Goal: Information Seeking & Learning: Learn about a topic

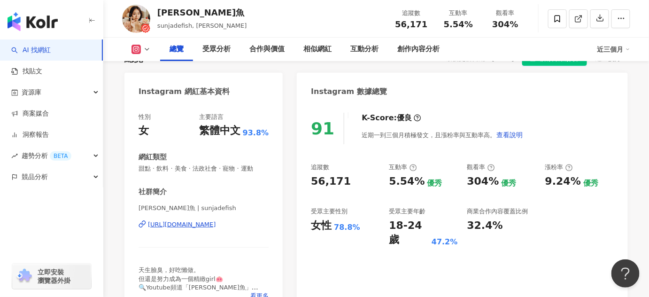
scroll to position [128, 0]
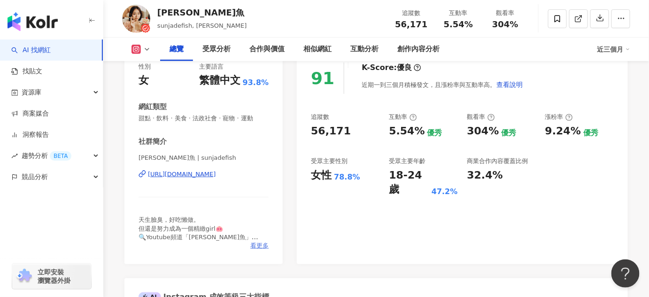
click at [257, 244] on span "看更多" at bounding box center [259, 246] width 18 height 8
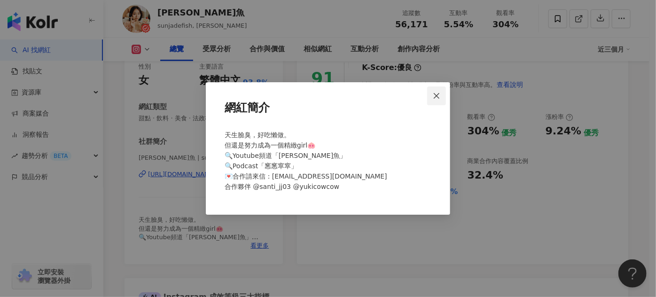
click at [434, 95] on icon "close" at bounding box center [437, 96] width 8 height 8
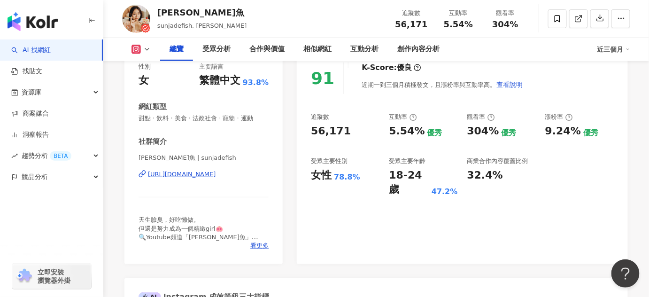
click at [128, 50] on button at bounding box center [141, 49] width 38 height 9
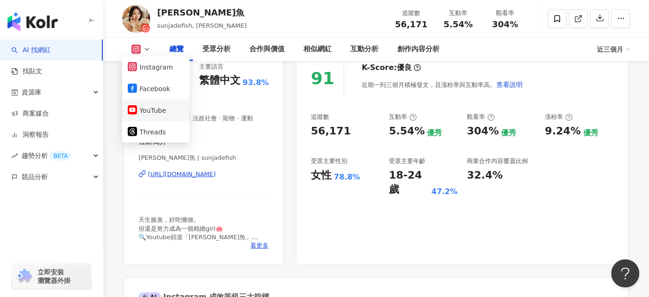
click at [155, 107] on button "YouTube" at bounding box center [156, 110] width 56 height 13
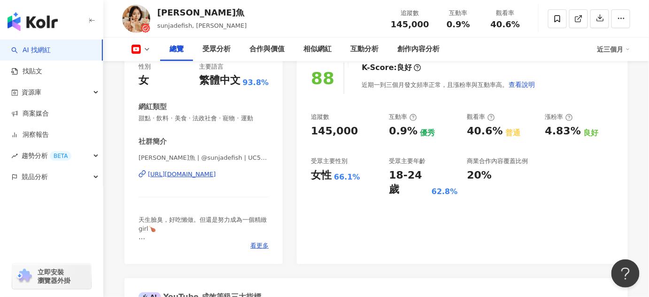
scroll to position [42, 0]
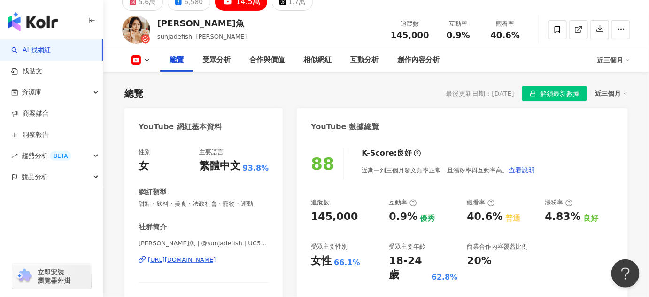
click at [141, 56] on icon at bounding box center [136, 59] width 9 height 9
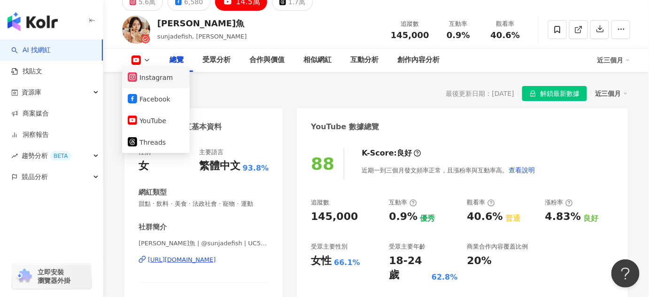
click at [166, 73] on button "Instagram" at bounding box center [156, 77] width 56 height 13
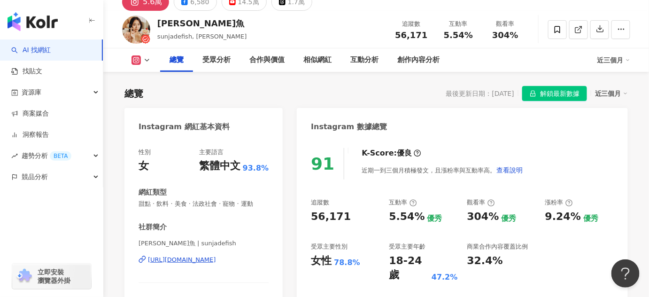
drag, startPoint x: 169, startPoint y: 23, endPoint x: 196, endPoint y: 30, distance: 28.2
click at [181, 23] on div "桑潔魚" at bounding box center [202, 23] width 90 height 12
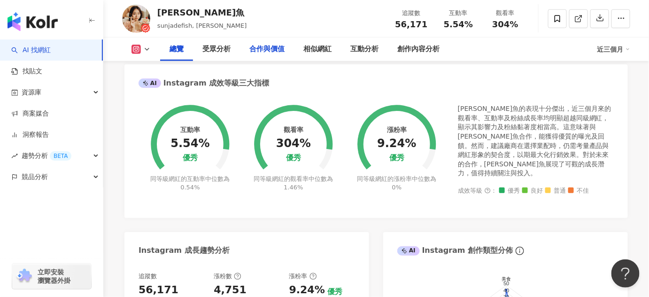
click at [266, 47] on div "合作與價值" at bounding box center [267, 49] width 35 height 11
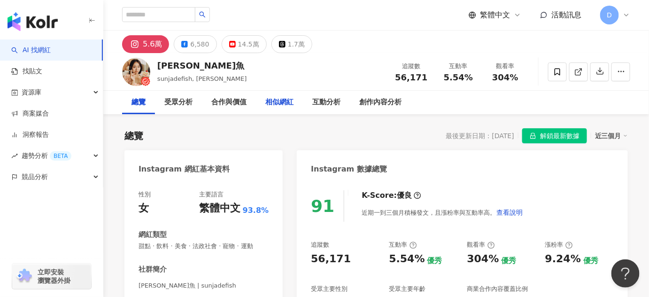
click at [278, 105] on div "相似網紅" at bounding box center [280, 102] width 28 height 11
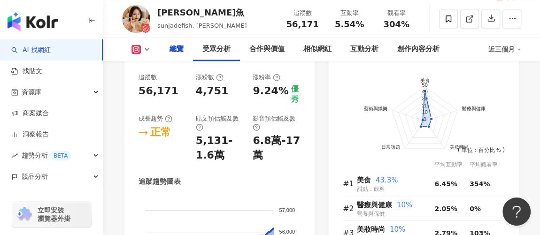
scroll to position [389, 0]
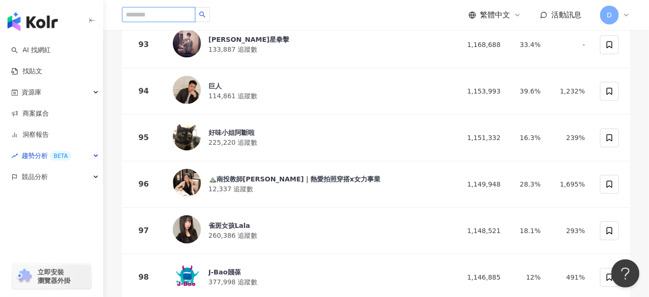
click at [174, 14] on input "search" at bounding box center [158, 14] width 73 height 15
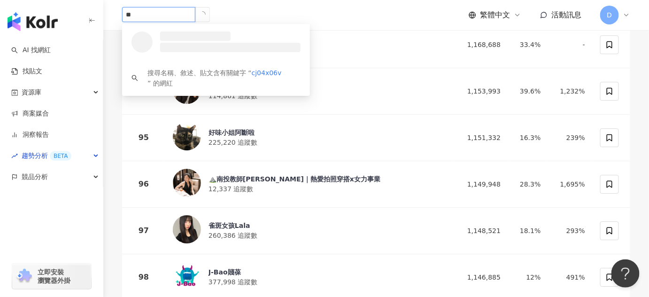
type input "*"
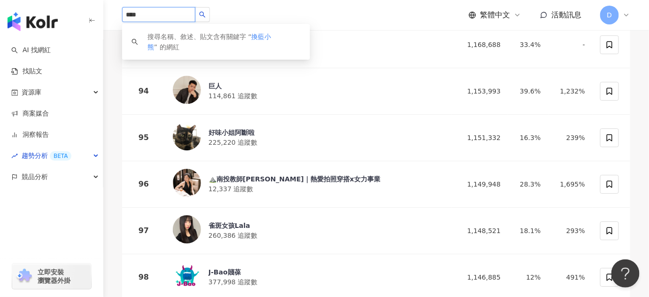
type input "****"
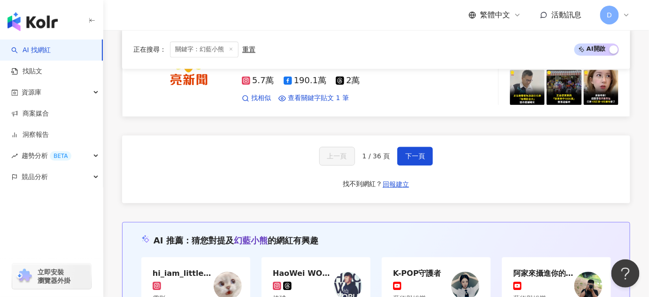
scroll to position [1837, 0]
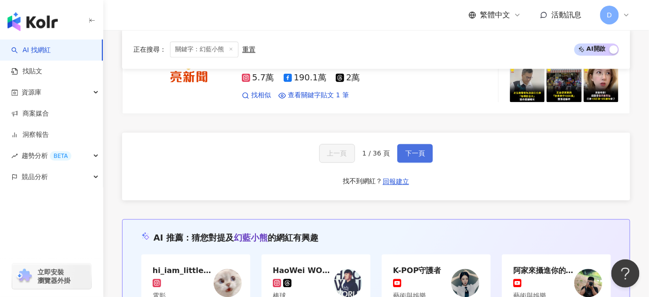
click at [408, 144] on button "下一頁" at bounding box center [416, 153] width 36 height 19
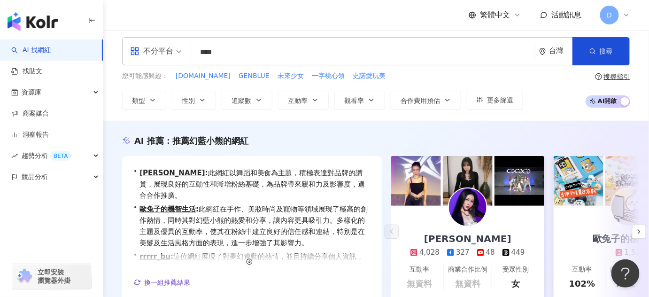
scroll to position [0, 0]
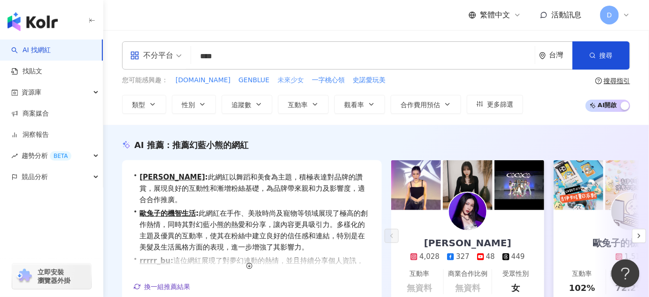
click at [287, 77] on span "未來少女" at bounding box center [291, 80] width 26 height 9
type input "****"
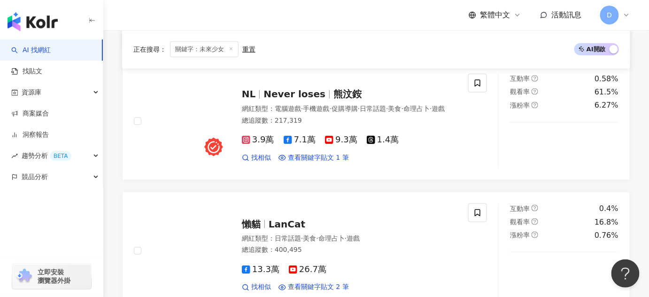
scroll to position [1623, 0]
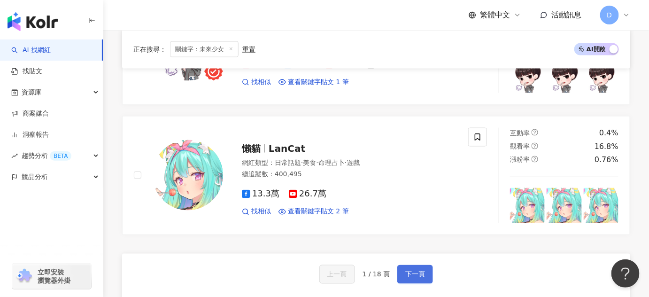
click at [416, 274] on button "下一頁" at bounding box center [416, 274] width 36 height 19
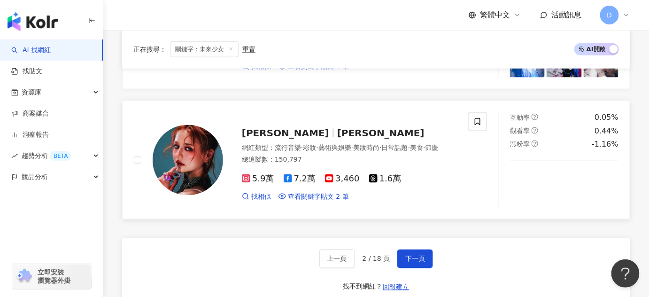
scroll to position [1619, 0]
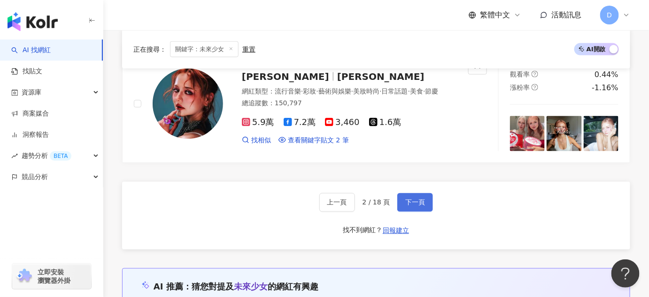
click at [413, 199] on span "下一頁" at bounding box center [416, 203] width 20 height 8
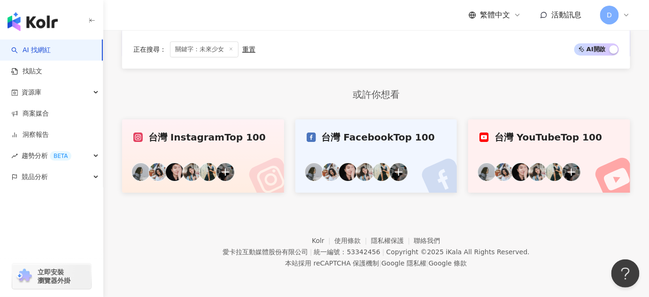
scroll to position [615, 0]
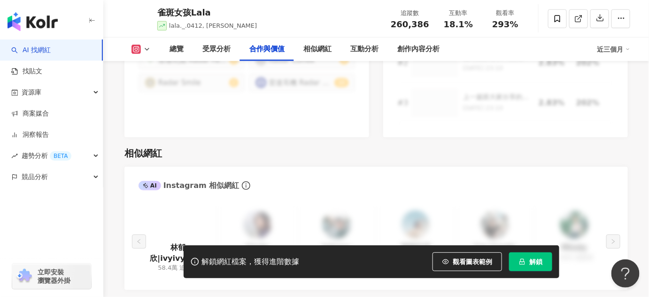
scroll to position [1538, 0]
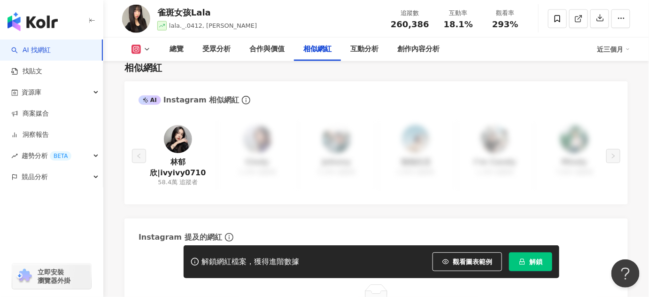
click at [532, 257] on button "解鎖" at bounding box center [530, 261] width 43 height 19
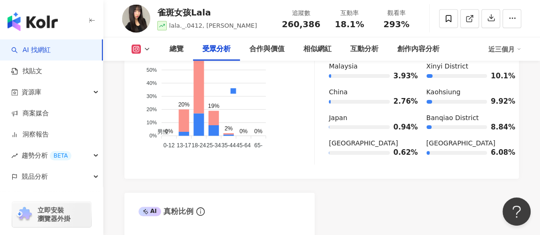
scroll to position [968, 0]
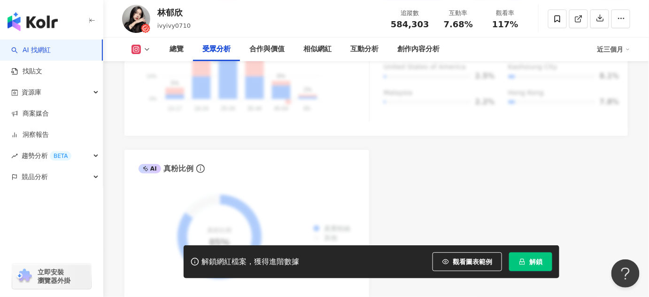
scroll to position [1196, 0]
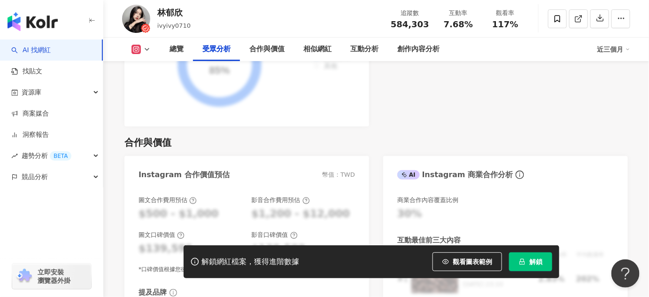
drag, startPoint x: 539, startPoint y: 259, endPoint x: 160, endPoint y: 6, distance: 455.7
click at [539, 259] on span "解鎖" at bounding box center [536, 262] width 13 height 8
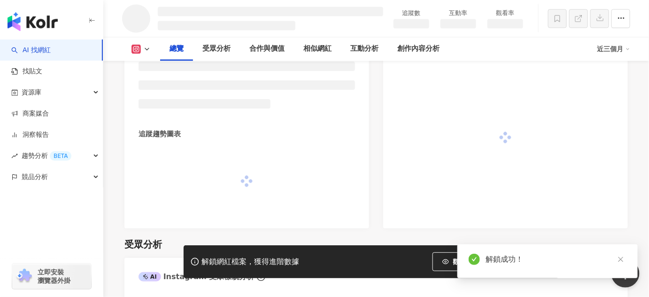
scroll to position [477, 0]
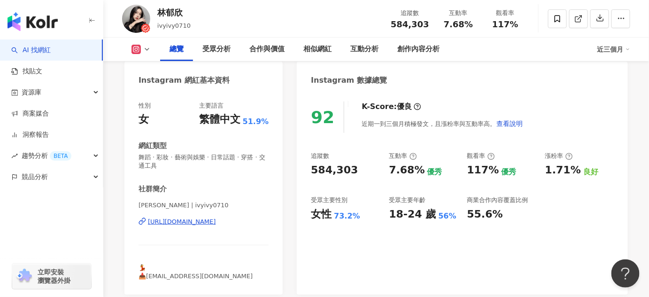
scroll to position [46, 0]
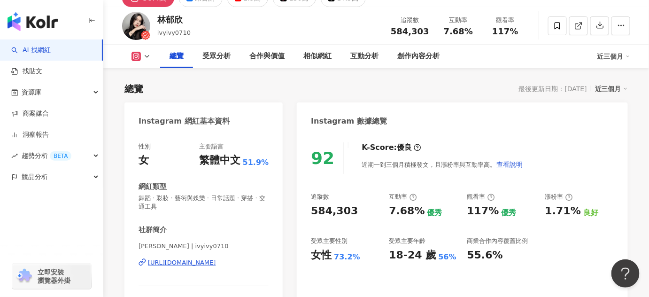
click at [207, 264] on div "https://www.instagram.com/ivyivy0710/" at bounding box center [182, 262] width 68 height 8
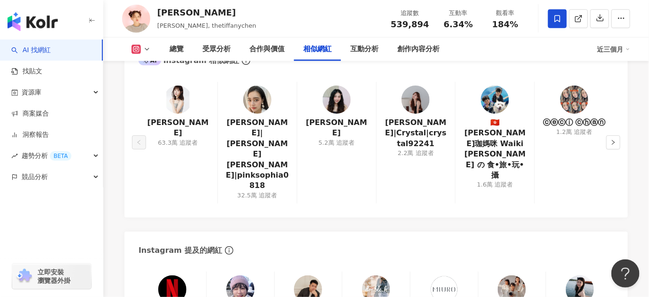
scroll to position [1527, 0]
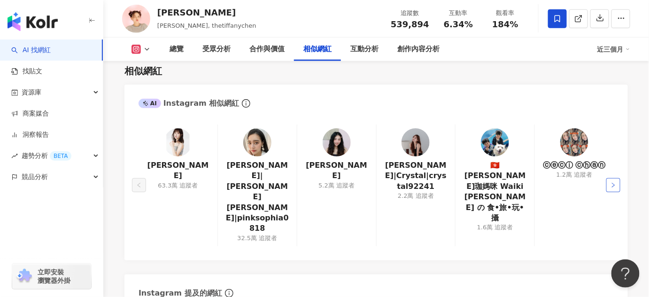
click at [615, 182] on icon "right" at bounding box center [614, 185] width 6 height 6
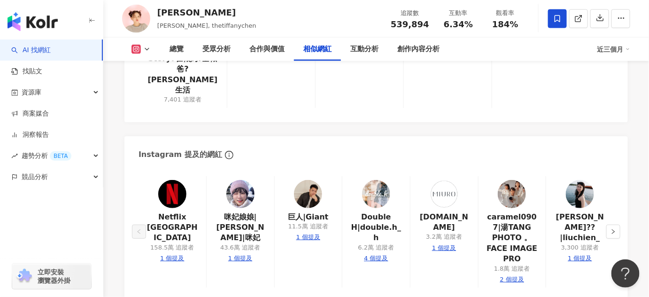
scroll to position [1698, 0]
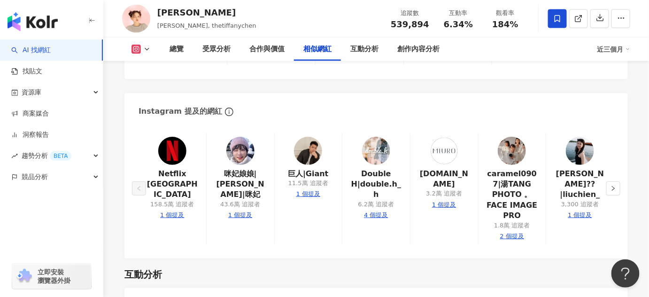
drag, startPoint x: 511, startPoint y: 138, endPoint x: 476, endPoint y: 230, distance: 98.6
click at [476, 268] on div "互動分析" at bounding box center [377, 274] width 504 height 13
click at [609, 181] on button "button" at bounding box center [614, 188] width 14 height 14
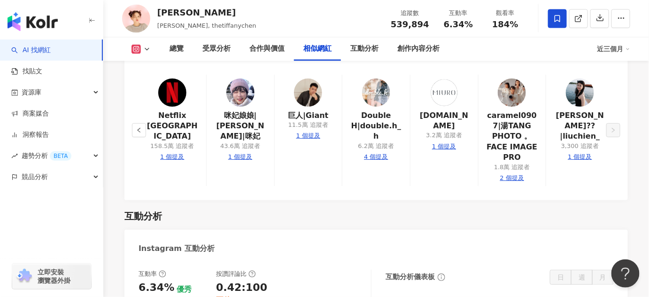
scroll to position [1827, 0]
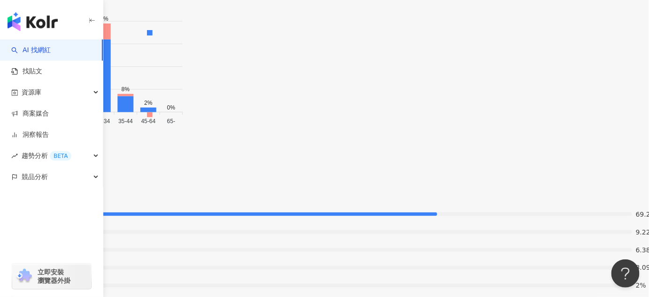
scroll to position [1538, 0]
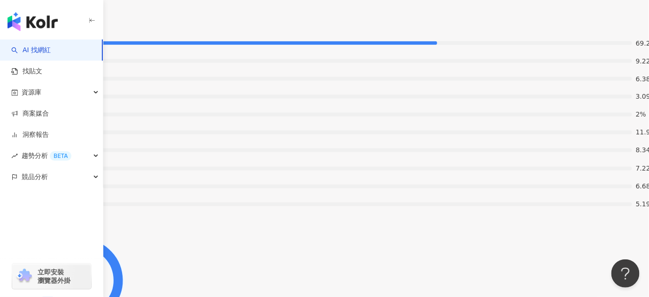
scroll to position [1709, 0]
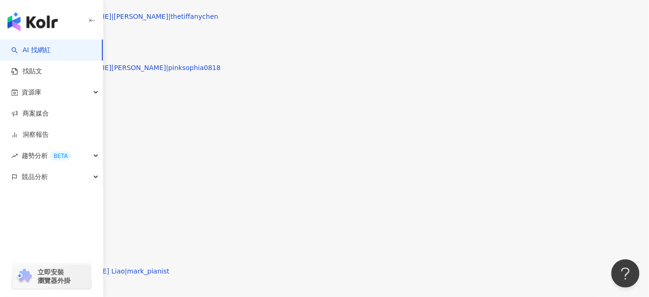
scroll to position [2734, 0]
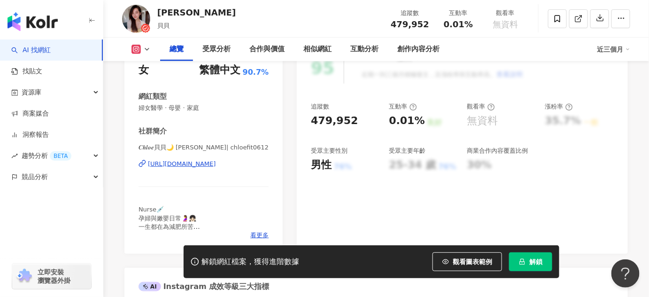
scroll to position [171, 0]
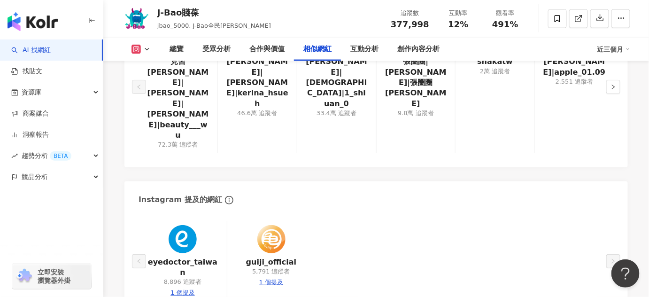
scroll to position [1527, 0]
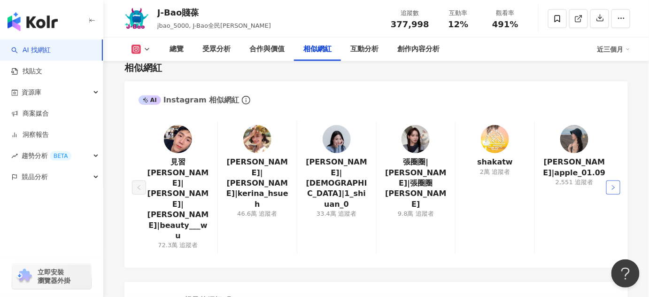
click at [610, 180] on button "button" at bounding box center [614, 187] width 14 height 14
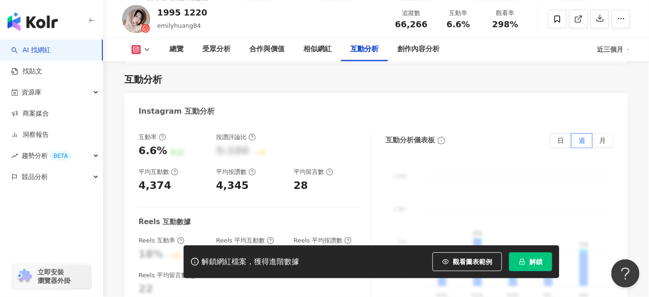
scroll to position [1665, 0]
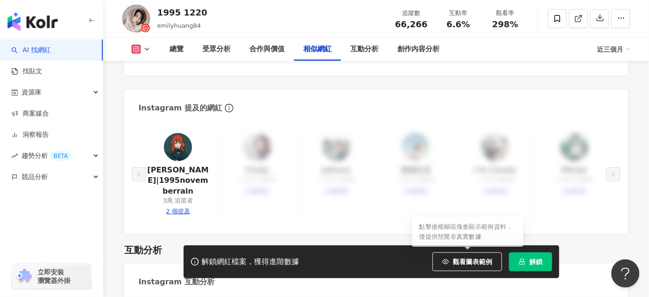
click at [536, 259] on span "解鎖" at bounding box center [536, 262] width 13 height 8
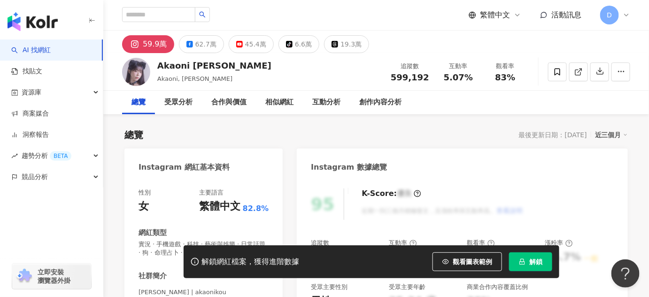
click at [534, 268] on button "解鎖" at bounding box center [530, 261] width 43 height 19
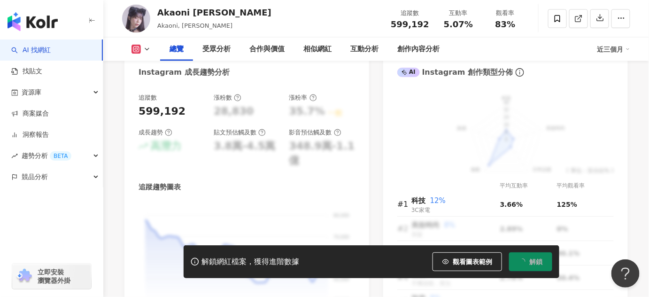
scroll to position [555, 0]
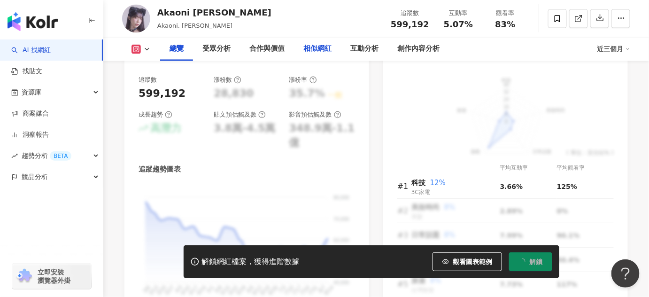
click at [320, 52] on div "相似網紅" at bounding box center [318, 49] width 28 height 11
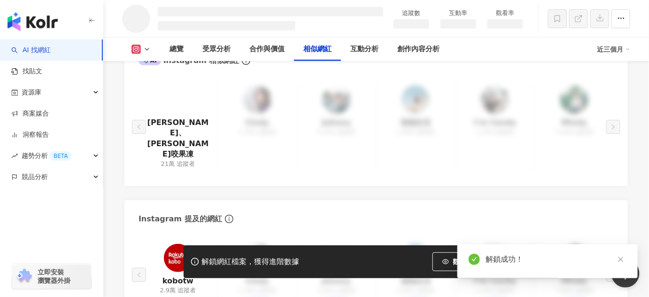
scroll to position [1327, 0]
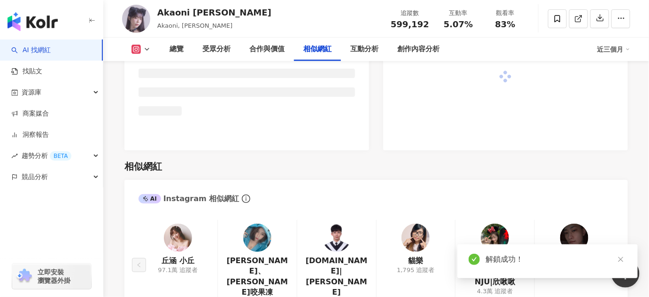
scroll to position [1545, 0]
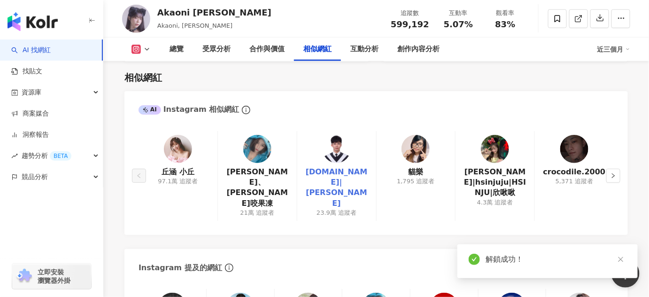
click at [329, 170] on link "lun.tw|李定倫" at bounding box center [337, 188] width 64 height 42
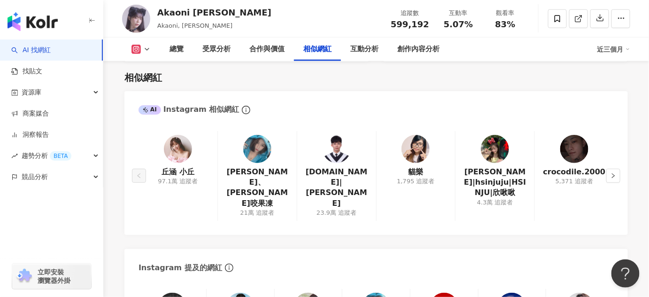
click at [51, 47] on link "AI 找網紅" at bounding box center [30, 50] width 39 height 9
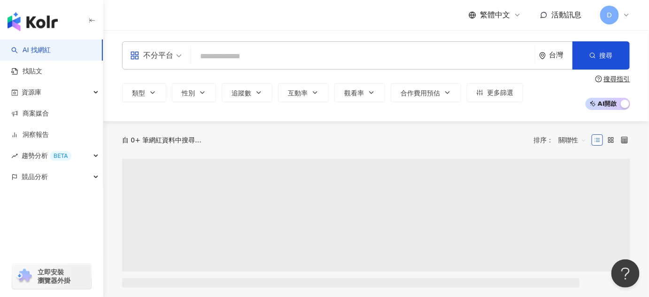
click at [273, 57] on input "search" at bounding box center [363, 56] width 336 height 18
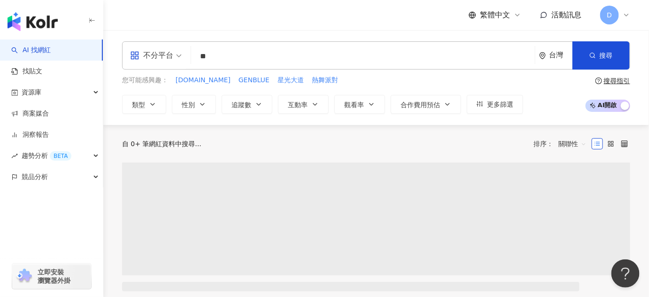
type input "*"
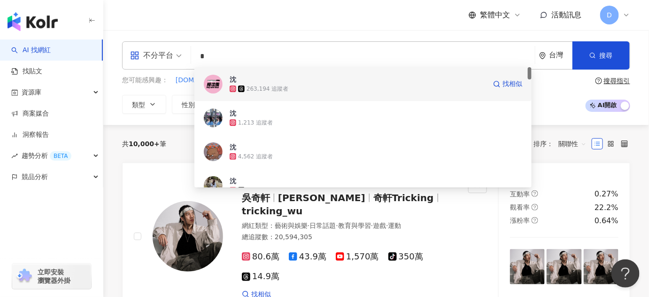
click at [391, 94] on div "沈 263,194 追蹤者 找相似" at bounding box center [363, 84] width 337 height 34
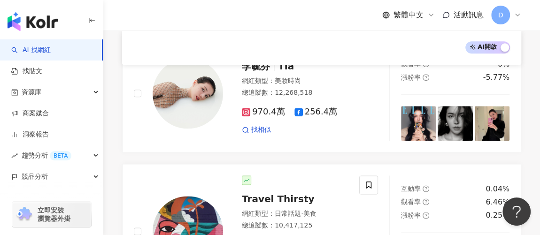
scroll to position [598, 0]
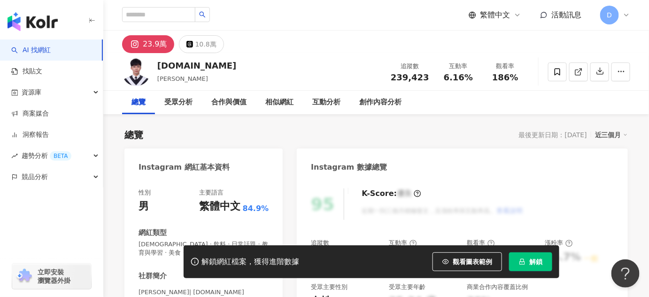
click at [534, 269] on button "解鎖" at bounding box center [530, 261] width 43 height 19
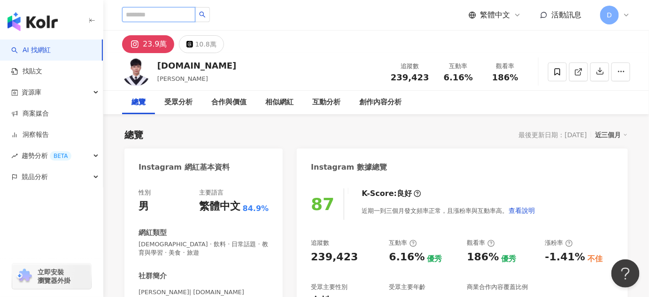
click at [162, 17] on input "search" at bounding box center [158, 14] width 73 height 15
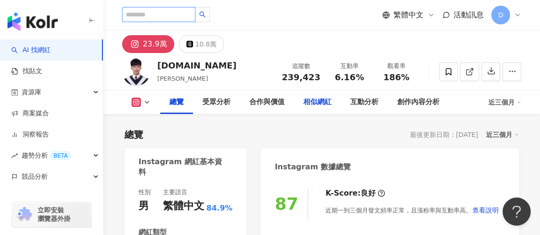
scroll to position [128, 0]
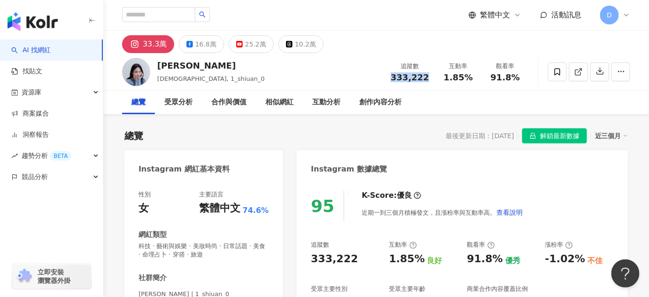
drag, startPoint x: 387, startPoint y: 77, endPoint x: 431, endPoint y: 75, distance: 43.7
click at [431, 75] on div "[PERSON_NAME], 1_shiuan_0 追蹤數 333,222 互動率 1.85% 觀看率 91.8%" at bounding box center [376, 71] width 546 height 37
copy span "333,222"
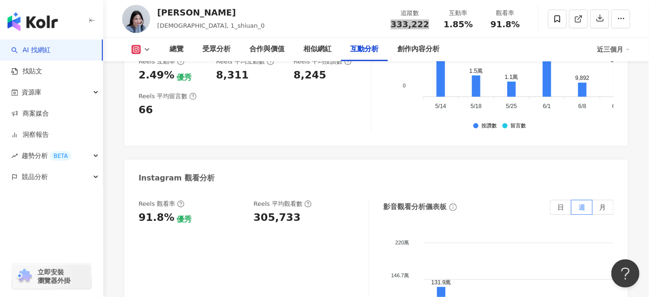
scroll to position [2093, 0]
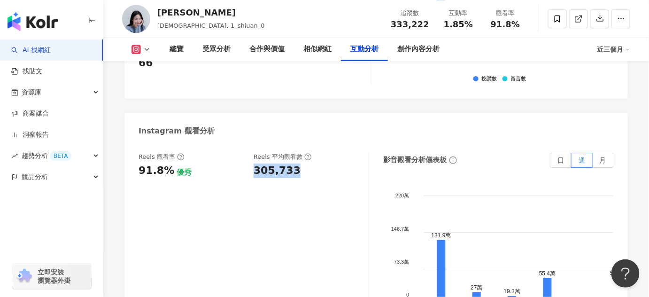
drag, startPoint x: 252, startPoint y: 143, endPoint x: 301, endPoint y: 141, distance: 48.9
click at [301, 153] on div "Reels 觀看率 91.8% 優秀 Reels 平均觀看數 305,733" at bounding box center [249, 165] width 221 height 25
copy div "305,733"
click at [166, 164] on div "91.8%" at bounding box center [157, 171] width 36 height 15
drag, startPoint x: 168, startPoint y: 140, endPoint x: 138, endPoint y: 143, distance: 30.2
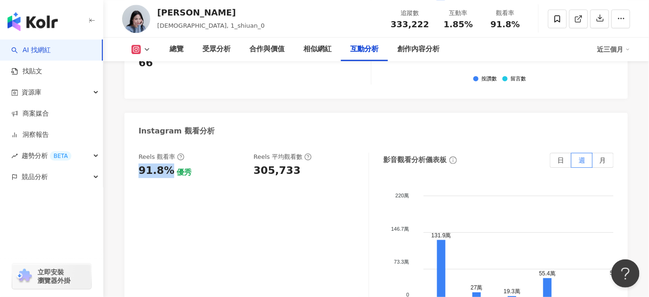
click at [138, 143] on div "Reels 觀看率 91.8% 優秀 Reels 平均觀看數 305,733 影音觀看分析儀表板 日 週 月 220萬 220萬 146.7萬 146.7萬 …" at bounding box center [377, 248] width 504 height 211
copy div "91.8%"
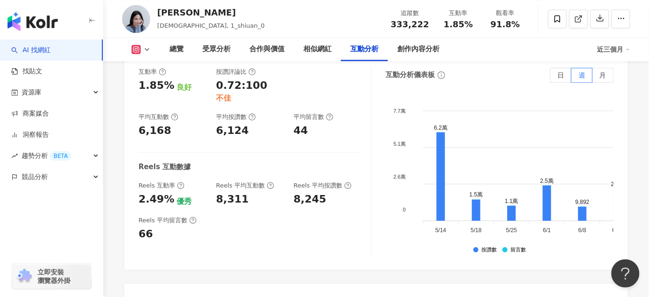
scroll to position [1880, 0]
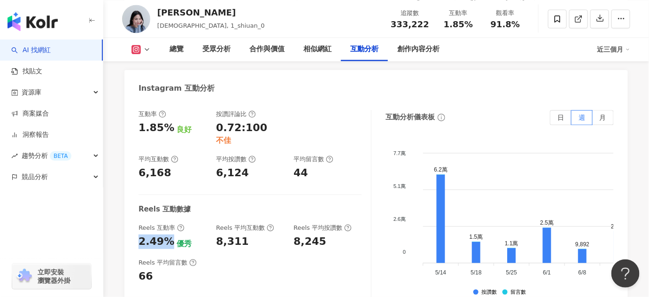
drag, startPoint x: 170, startPoint y: 202, endPoint x: 131, endPoint y: 201, distance: 39.0
click at [131, 201] on div "互動率 1.85% 良好 按讚評論比 0.72:100 不佳 平均互動數 6,168 平均按讚數 6,124 平均留言數 44 Reels 互動數據 Reel…" at bounding box center [377, 206] width 504 height 211
copy div "2.49%"
drag, startPoint x: 247, startPoint y: 203, endPoint x: 211, endPoint y: 202, distance: 35.3
click at [211, 224] on div "Reels 互動率 2.49% 優秀 Reels 平均互動數 8,311 Reels 平均按讚數 8,245" at bounding box center [250, 236] width 223 height 25
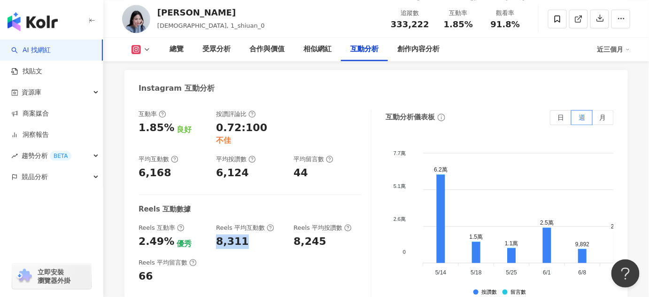
copy div "8,311"
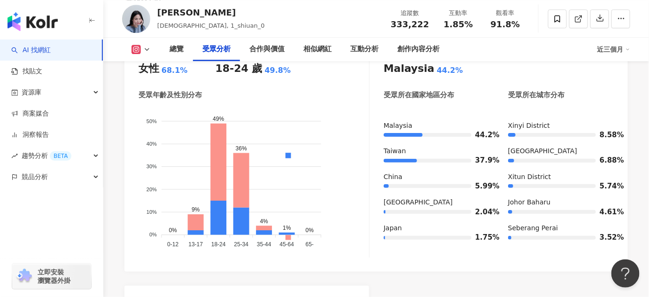
scroll to position [854, 0]
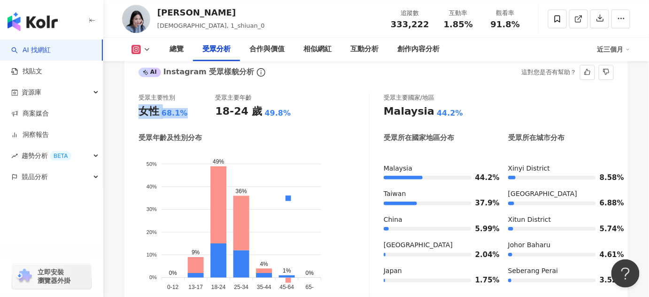
drag, startPoint x: 185, startPoint y: 115, endPoint x: 133, endPoint y: 116, distance: 51.7
click at [133, 116] on div "受眾主要性別 女性 68.1% 受眾主要年齡 18-24 歲 49.8% 受眾年齡及性別分布 男性 女性 50% 50% 40% 40% 30% 30% 20…" at bounding box center [377, 199] width 504 height 230
copy div "女性 68.1%"
click at [271, 111] on div "49.8%" at bounding box center [278, 113] width 26 height 10
drag, startPoint x: 283, startPoint y: 114, endPoint x: 216, endPoint y: 112, distance: 66.7
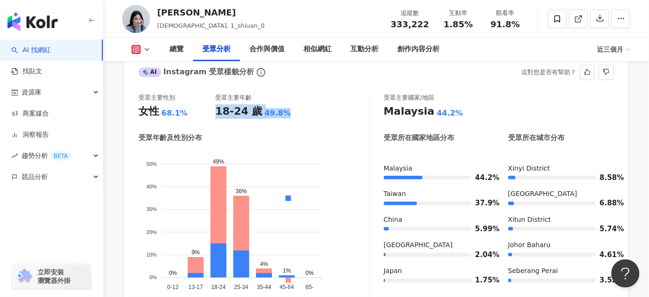
click at [216, 112] on div "18-24 歲 49.8%" at bounding box center [254, 111] width 77 height 15
copy div "18-24 歲 49.8%"
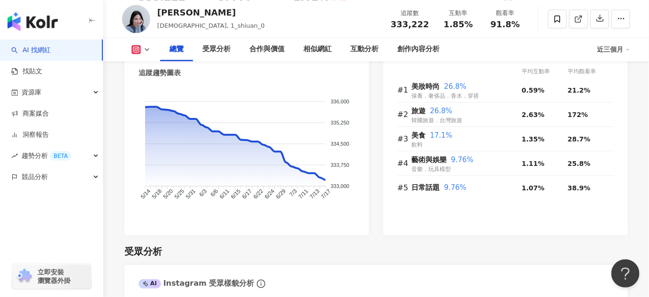
scroll to position [641, 0]
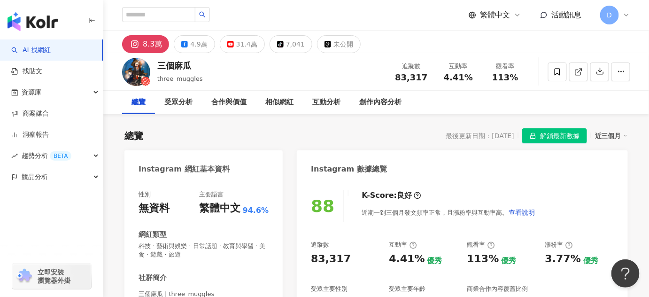
scroll to position [128, 0]
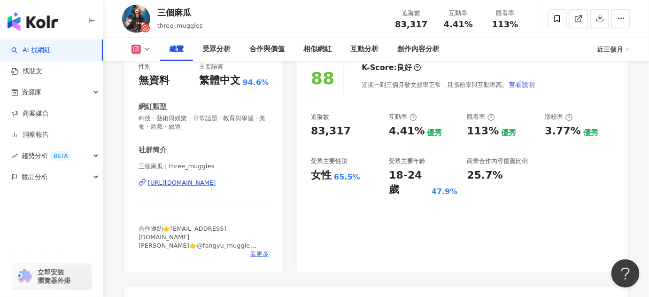
click at [267, 254] on span "看更多" at bounding box center [259, 254] width 18 height 8
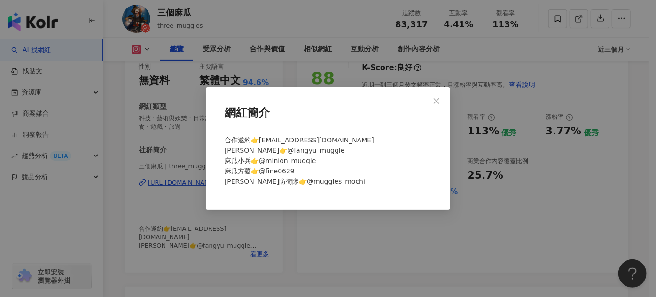
click at [410, 221] on div "網紅簡介 合作邀約👉threemuggles333@gmail.com 麻瓜方妤👉@fangyu_muggle 麻瓜小兵👉@minion_muggle 麻瓜方…" at bounding box center [328, 148] width 656 height 297
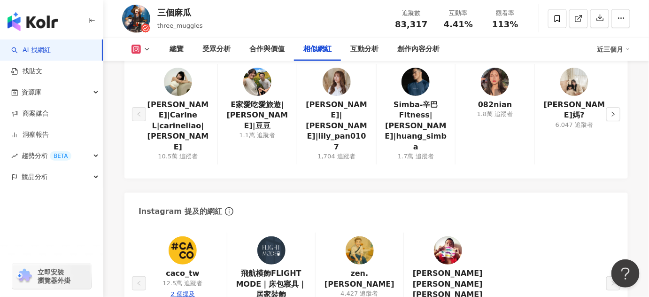
scroll to position [1666, 0]
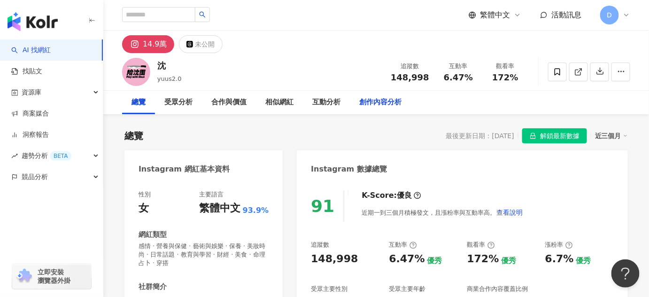
click at [371, 101] on div "創作內容分析" at bounding box center [381, 102] width 42 height 11
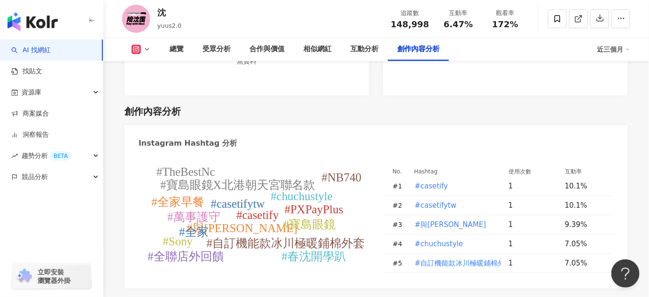
click at [139, 43] on div "總覽 受眾分析 合作與價值 相似網紅 互動分析 創作內容分析 近三個月" at bounding box center [376, 49] width 509 height 23
click at [138, 48] on icon at bounding box center [136, 49] width 5 height 5
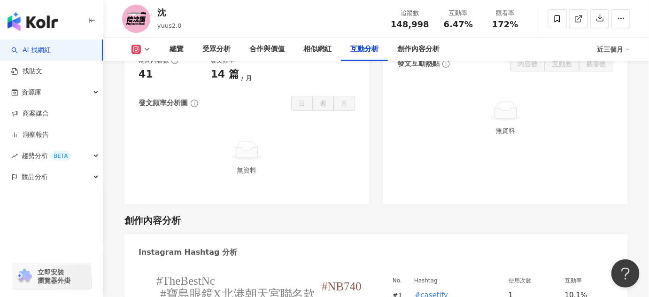
scroll to position [2347, 0]
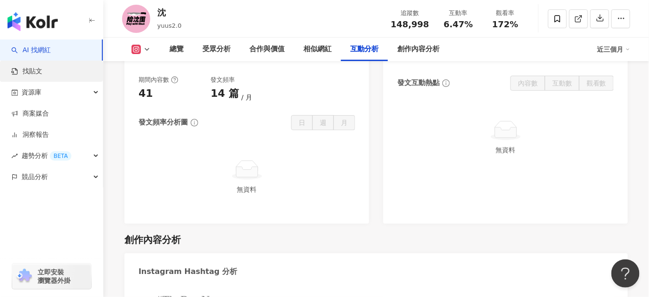
click at [42, 71] on link "找貼文" at bounding box center [26, 71] width 31 height 9
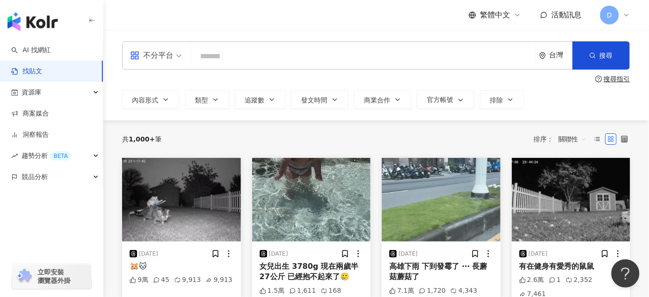
click at [294, 56] on input "search" at bounding box center [363, 56] width 336 height 20
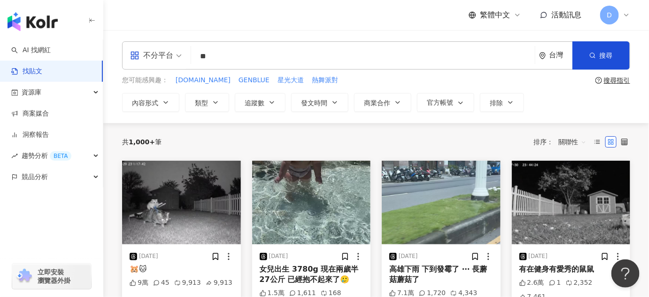
type input "*"
type input "***"
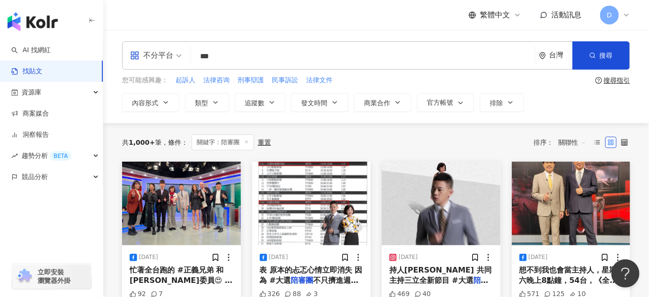
drag, startPoint x: 224, startPoint y: 57, endPoint x: 164, endPoint y: 55, distance: 59.7
click at [164, 55] on div "不分平台 陪審團 *** 台灣 搜尋" at bounding box center [376, 55] width 509 height 28
click at [39, 50] on link "AI 找網紅" at bounding box center [30, 50] width 39 height 9
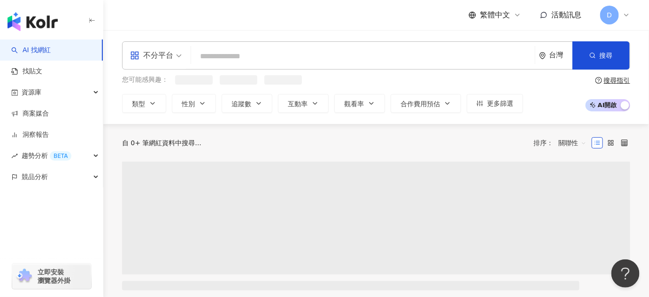
click at [282, 62] on input "search" at bounding box center [363, 56] width 336 height 18
click at [287, 52] on input "search" at bounding box center [363, 56] width 336 height 18
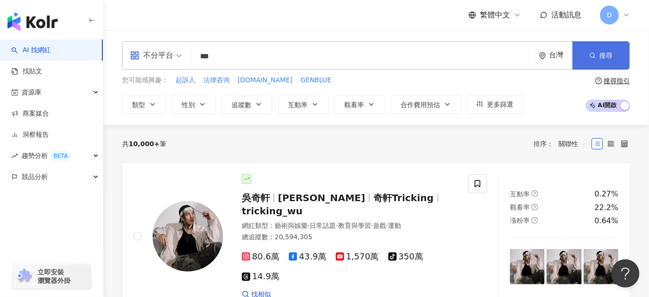
click at [608, 56] on span "搜尋" at bounding box center [606, 56] width 13 height 8
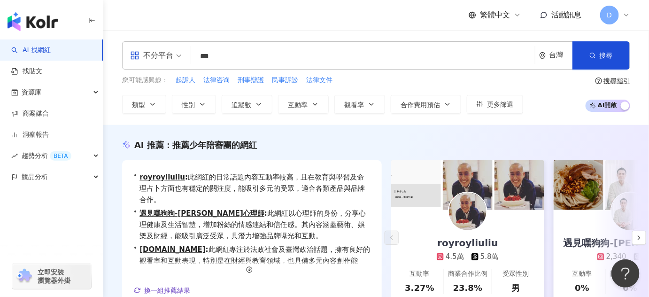
click at [214, 56] on input "***" at bounding box center [363, 56] width 336 height 18
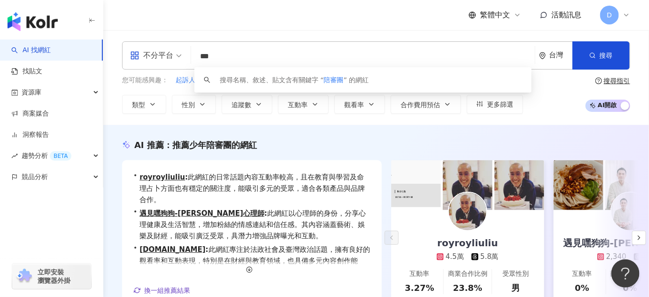
type input "***"
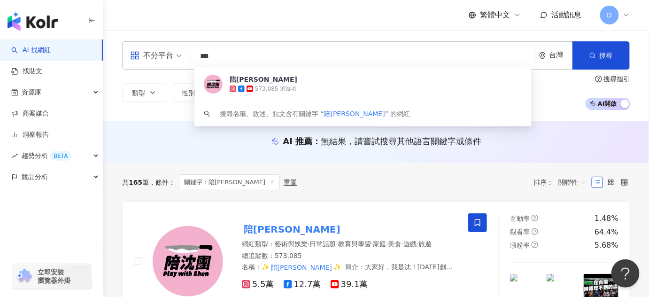
click at [291, 83] on span "陪沈團" at bounding box center [376, 79] width 293 height 9
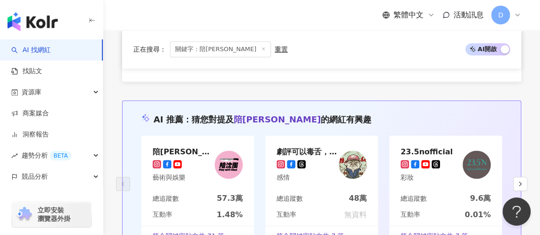
scroll to position [2093, 0]
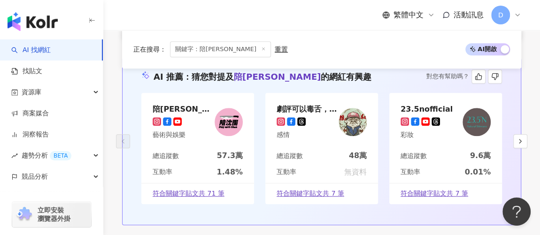
click at [352, 125] on img at bounding box center [353, 122] width 28 height 28
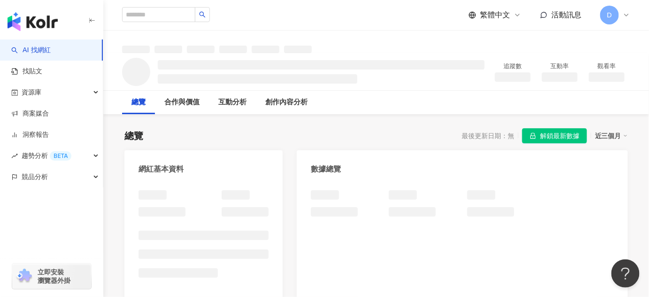
scroll to position [85, 0]
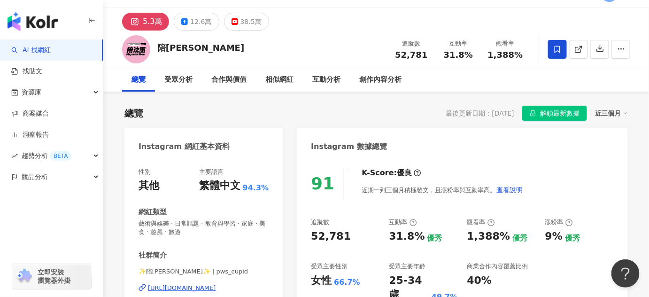
scroll to position [42, 0]
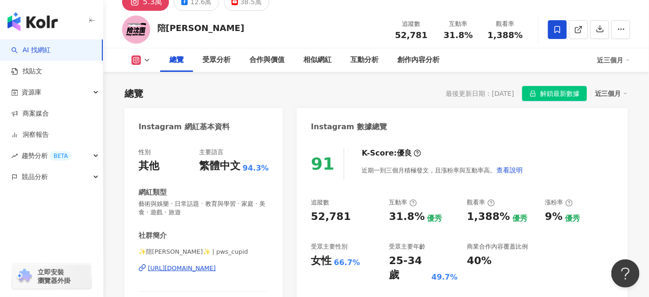
click at [137, 63] on icon at bounding box center [136, 59] width 9 height 9
click at [154, 127] on li "YouTube" at bounding box center [156, 121] width 68 height 22
click at [147, 56] on icon at bounding box center [147, 60] width 8 height 8
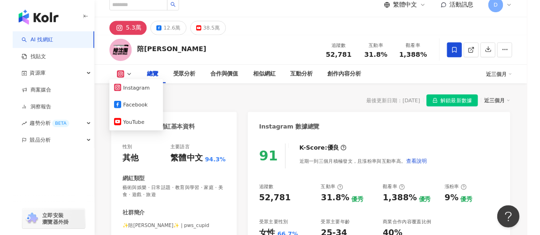
scroll to position [0, 0]
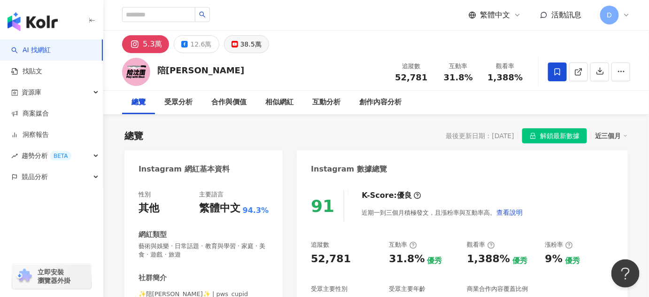
click at [246, 44] on div "38.5萬" at bounding box center [251, 44] width 21 height 13
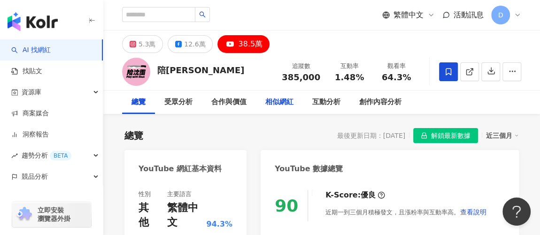
click at [279, 105] on div "相似網紅" at bounding box center [280, 102] width 28 height 11
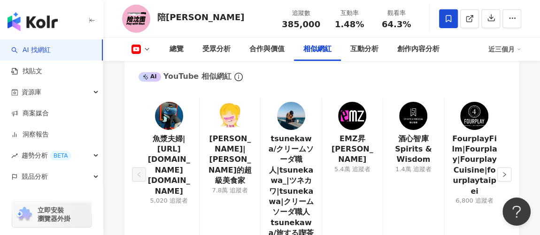
scroll to position [1575, 0]
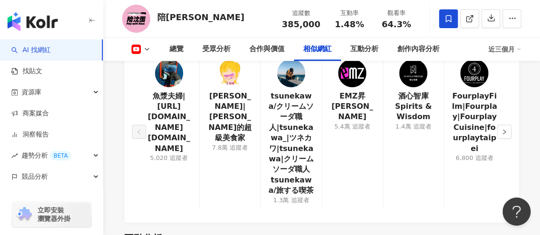
click at [504, 129] on icon "right" at bounding box center [505, 132] width 6 height 6
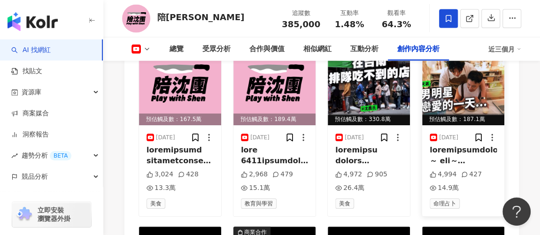
scroll to position [2857, 0]
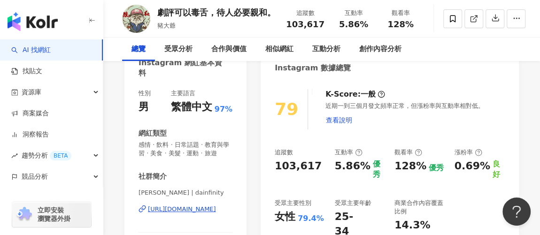
scroll to position [171, 0]
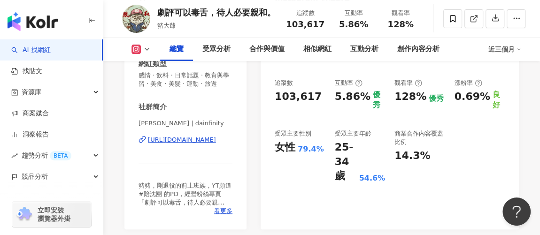
click at [210, 144] on div "[URL][DOMAIN_NAME]" at bounding box center [182, 140] width 68 height 8
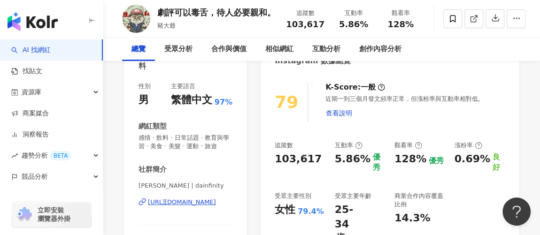
scroll to position [0, 0]
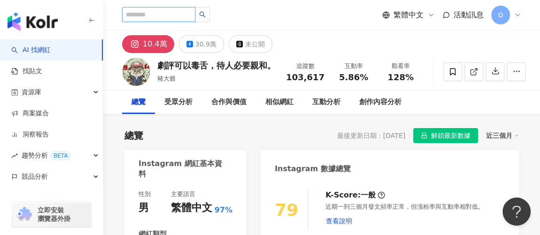
click at [169, 10] on input "search" at bounding box center [158, 14] width 73 height 15
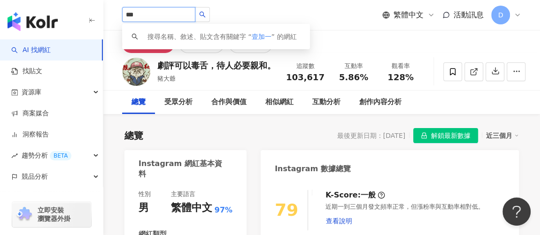
type input "***"
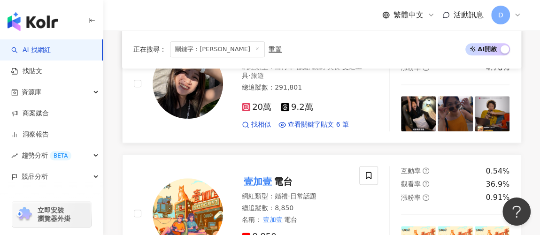
scroll to position [299, 0]
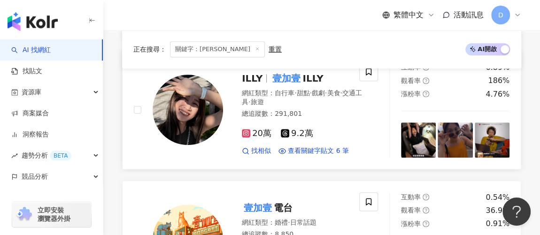
click at [339, 119] on div "總追蹤數 ： 291,801" at bounding box center [302, 114] width 120 height 9
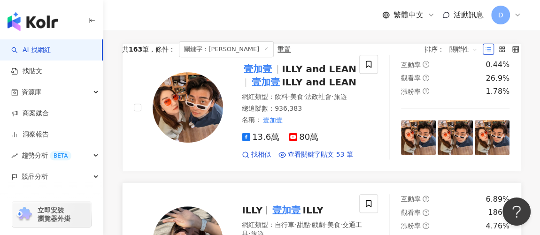
scroll to position [128, 0]
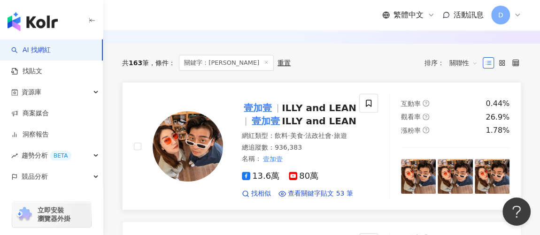
click at [282, 118] on span "ILLY and LEAN" at bounding box center [319, 121] width 75 height 11
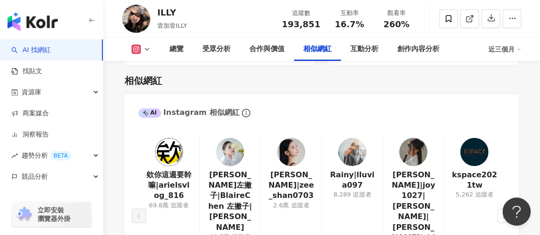
scroll to position [1709, 0]
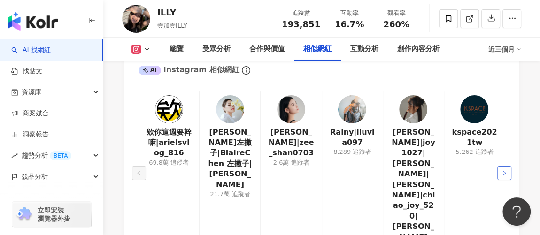
click at [507, 166] on button "button" at bounding box center [505, 173] width 14 height 14
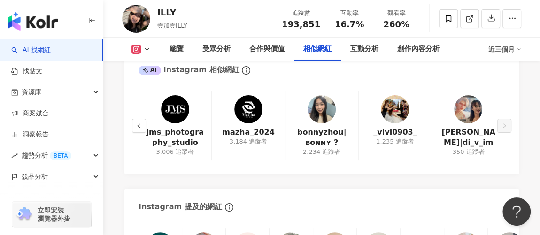
scroll to position [1837, 0]
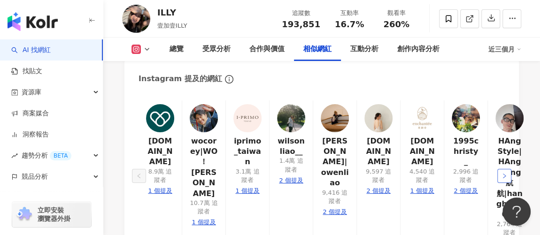
click at [506, 169] on button "button" at bounding box center [505, 176] width 14 height 14
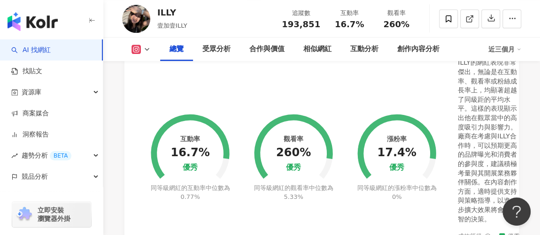
scroll to position [0, 0]
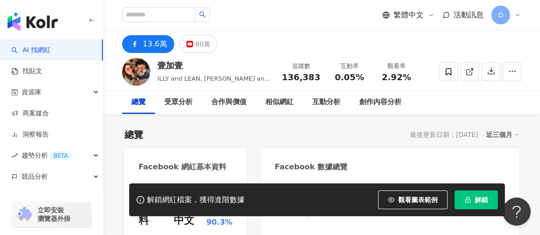
click at [473, 198] on button "解鎖" at bounding box center [476, 200] width 43 height 19
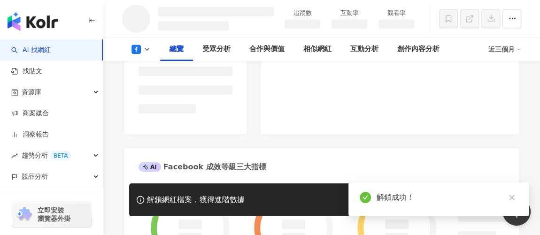
scroll to position [256, 0]
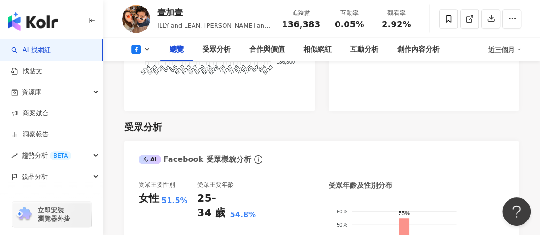
scroll to position [868, 0]
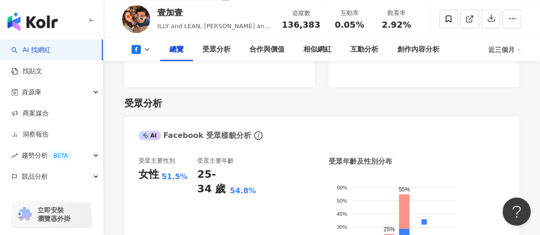
click at [128, 47] on button at bounding box center [141, 49] width 38 height 9
click at [141, 93] on button "YouTube" at bounding box center [156, 88] width 56 height 13
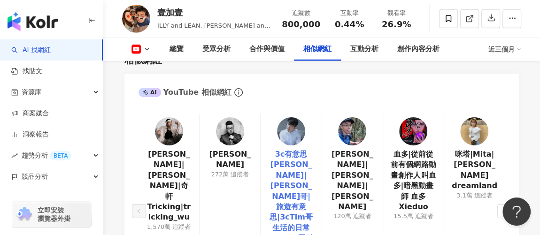
scroll to position [1472, 0]
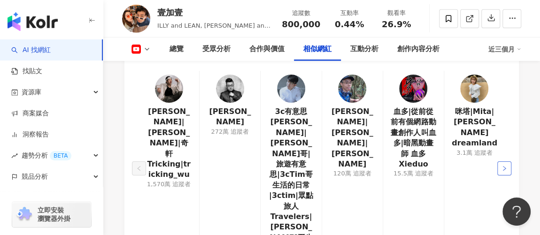
click at [510, 162] on button "button" at bounding box center [505, 169] width 14 height 14
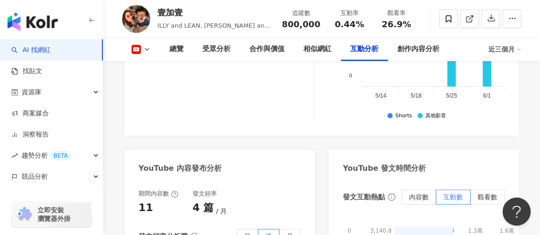
scroll to position [2156, 0]
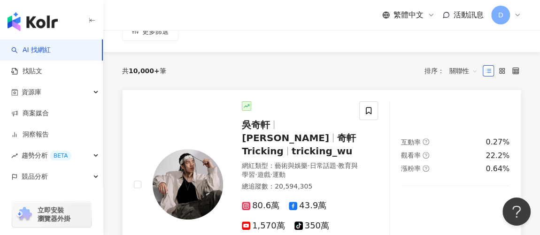
scroll to position [128, 0]
